Goal: Information Seeking & Learning: Learn about a topic

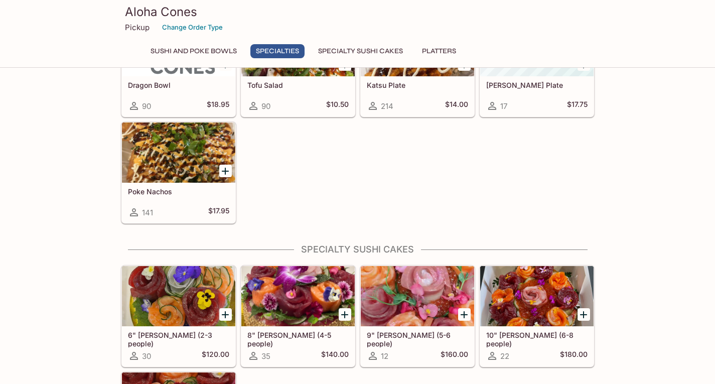
scroll to position [478, 0]
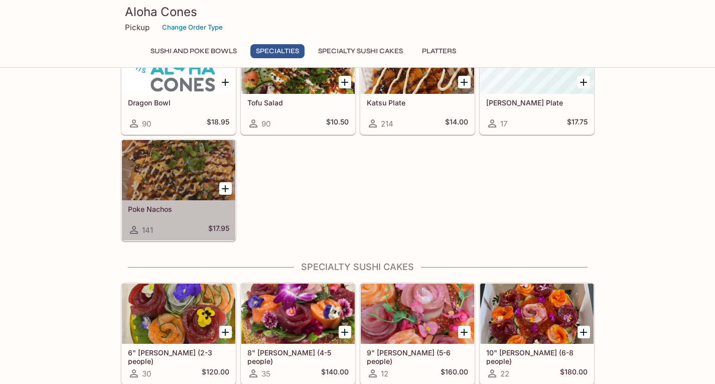
click at [188, 219] on div "Poke Nachos 141 $17.95" at bounding box center [178, 220] width 113 height 40
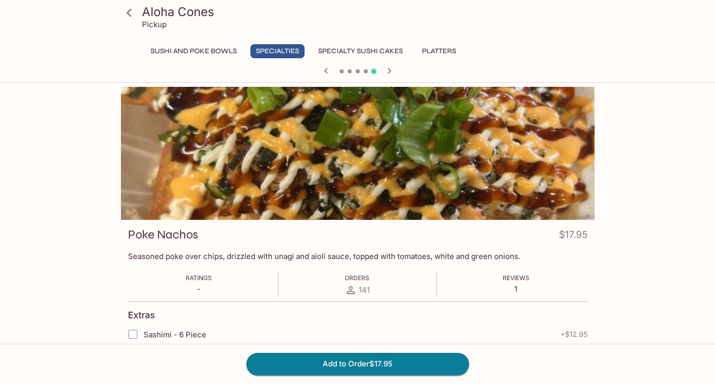
click at [129, 15] on icon at bounding box center [128, 13] width 5 height 8
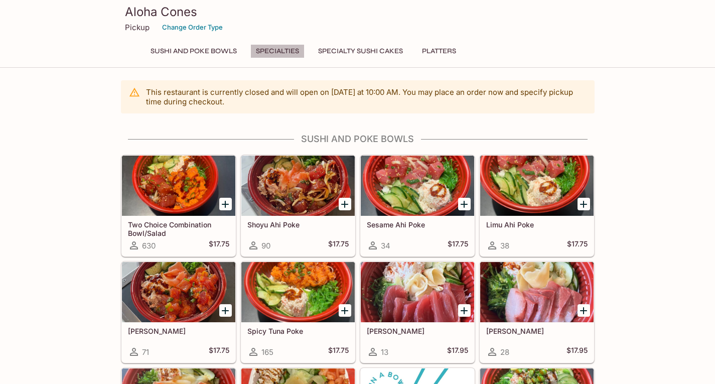
click at [290, 50] on button "Specialties" at bounding box center [277, 51] width 54 height 14
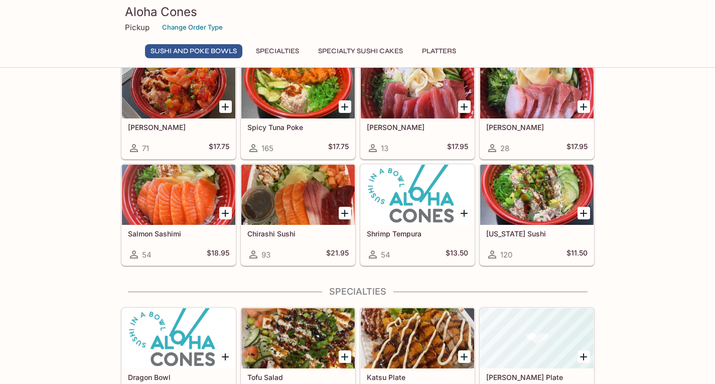
scroll to position [405, 0]
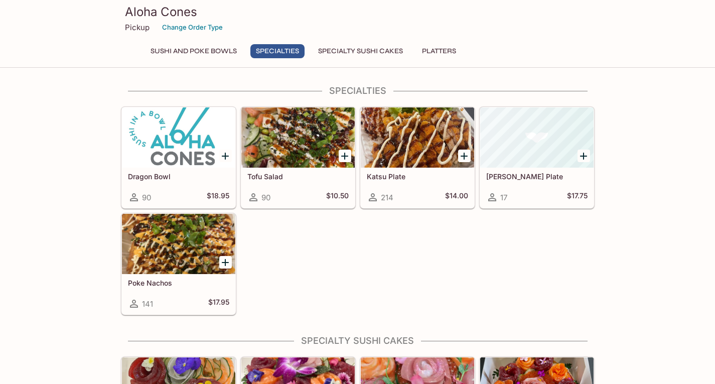
click at [212, 167] on div at bounding box center [178, 137] width 113 height 60
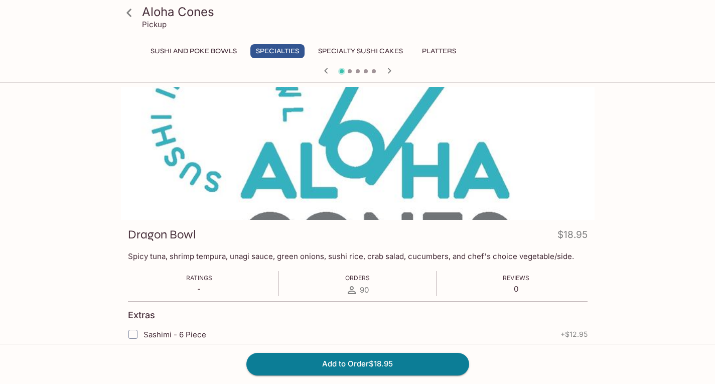
click at [133, 21] on icon at bounding box center [129, 13] width 18 height 18
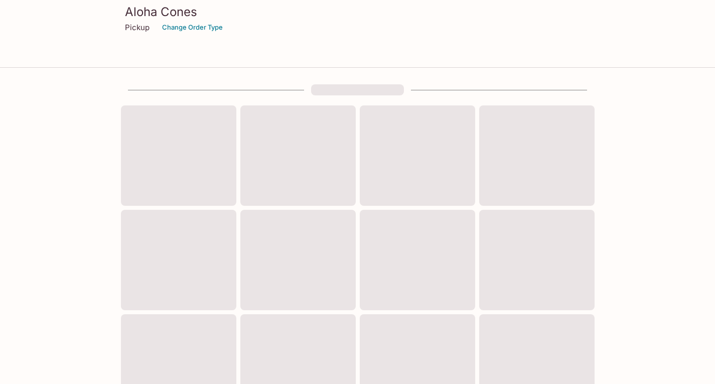
scroll to position [340, 0]
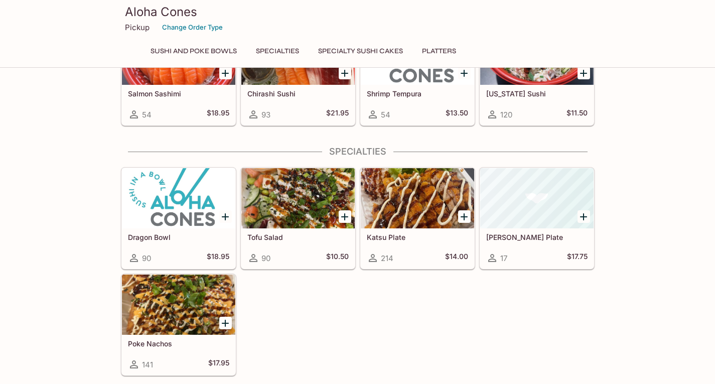
scroll to position [340, 0]
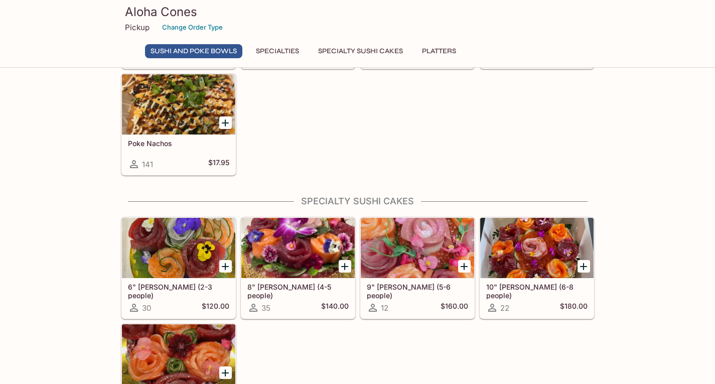
scroll to position [227, 0]
